Goal: Find specific page/section: Find specific page/section

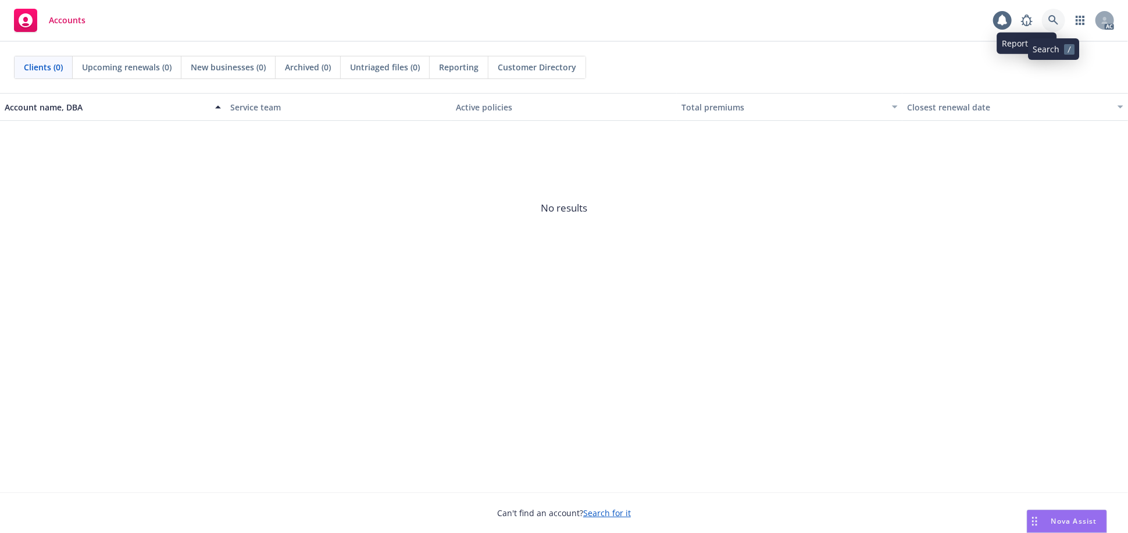
click at [1049, 20] on icon at bounding box center [1053, 20] width 10 height 10
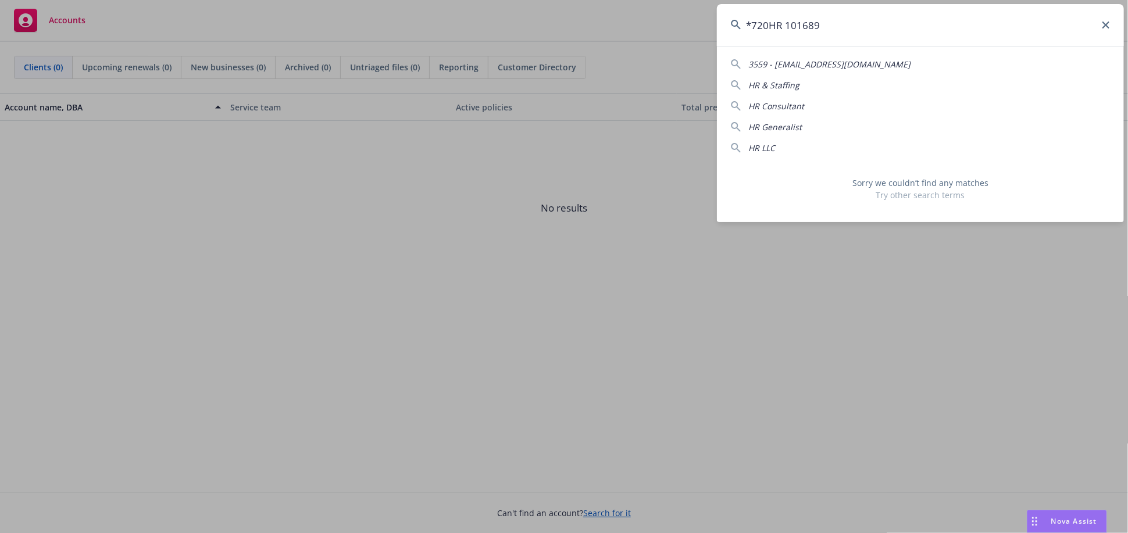
click at [786, 24] on input "*720HR 101689" at bounding box center [920, 25] width 407 height 42
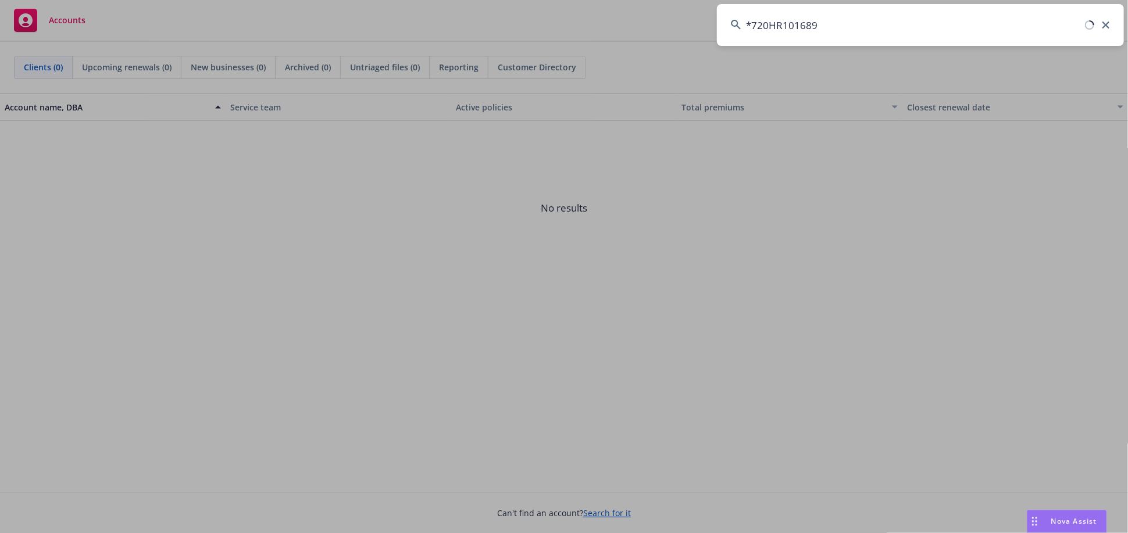
click at [756, 28] on input "*720HR101689" at bounding box center [920, 25] width 407 height 42
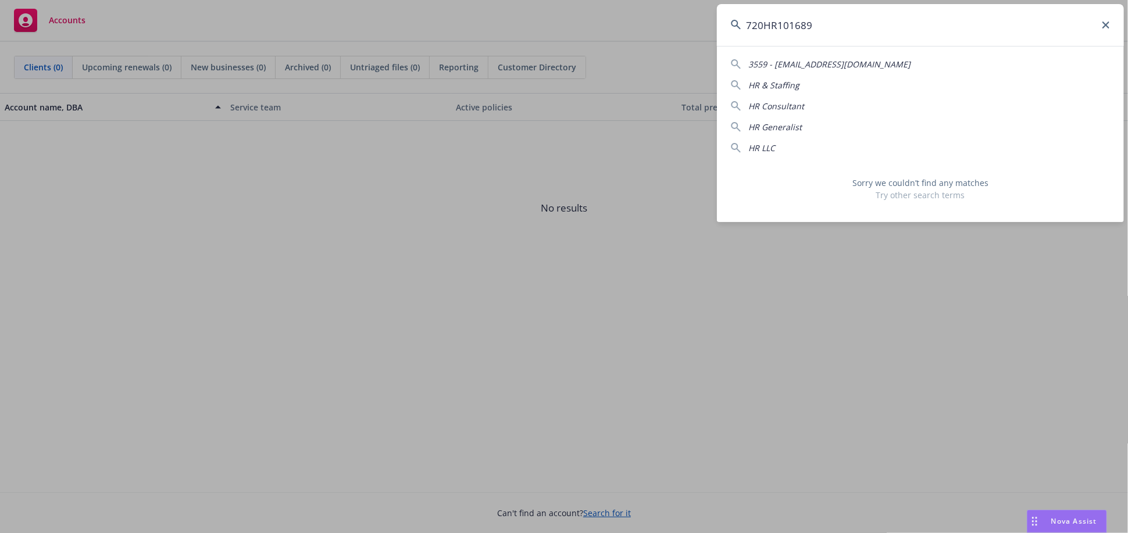
click at [821, 31] on input "720HR101689" at bounding box center [920, 25] width 407 height 42
click at [764, 31] on input "720HR101689" at bounding box center [920, 25] width 407 height 42
click at [811, 27] on input "720HR101689" at bounding box center [920, 25] width 407 height 42
click at [777, 29] on input "720HR101689" at bounding box center [920, 25] width 407 height 42
click at [765, 26] on input "720HR 101689" at bounding box center [920, 25] width 407 height 42
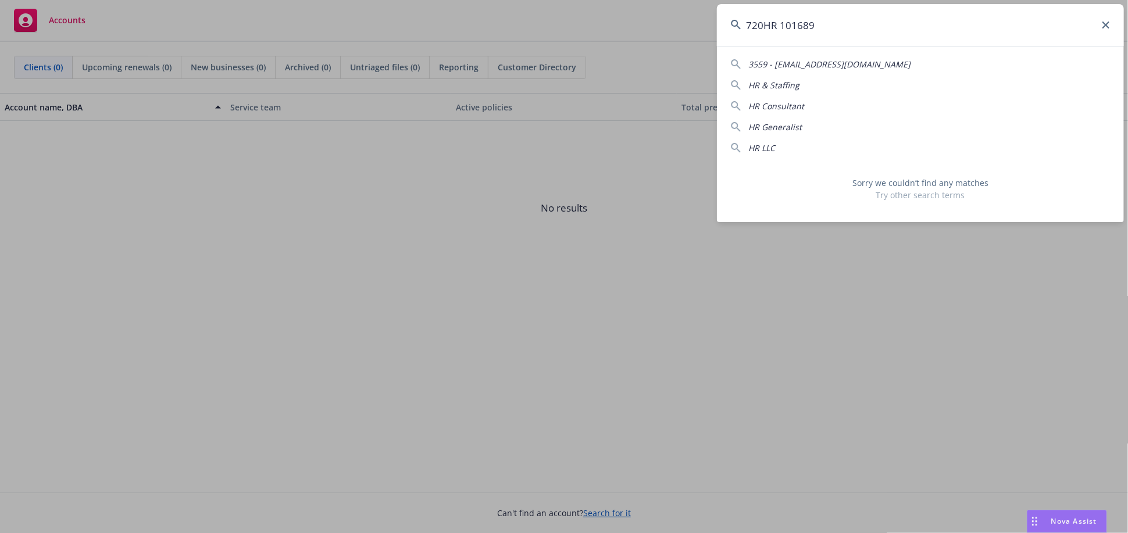
type input "720 HR 101689"
drag, startPoint x: 820, startPoint y: 28, endPoint x: 718, endPoint y: 33, distance: 101.2
click at [718, 33] on input "720 HR 101689" at bounding box center [920, 25] width 407 height 42
